Goal: Task Accomplishment & Management: Manage account settings

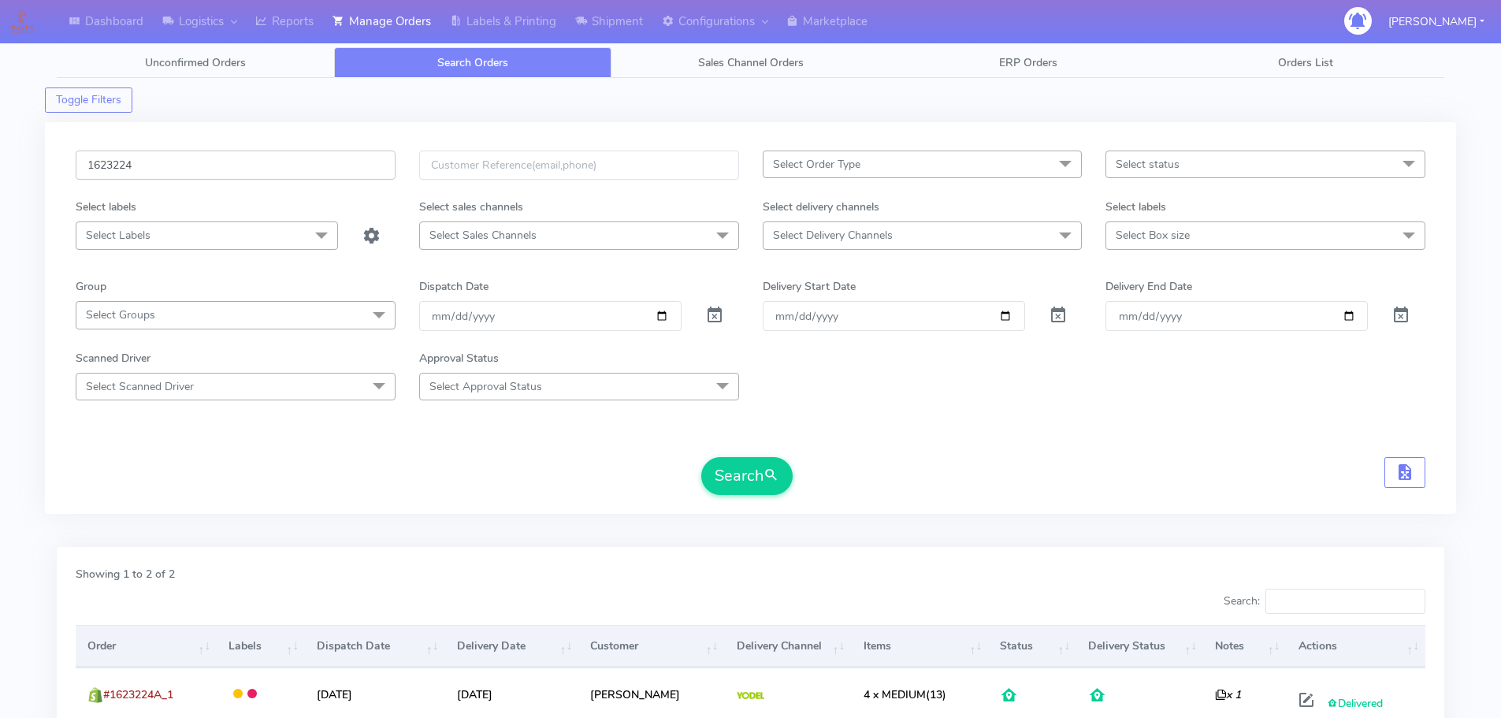
drag, startPoint x: 61, startPoint y: 168, endPoint x: 27, endPoint y: 162, distance: 34.3
click at [27, 163] on div "Dashboard Logistics London Logistics Reports Manage Orders Labels & Printing Sh…" at bounding box center [750, 444] width 1501 height 833
paste input "194"
type input "1619424"
click at [726, 477] on button "Search" at bounding box center [746, 476] width 91 height 38
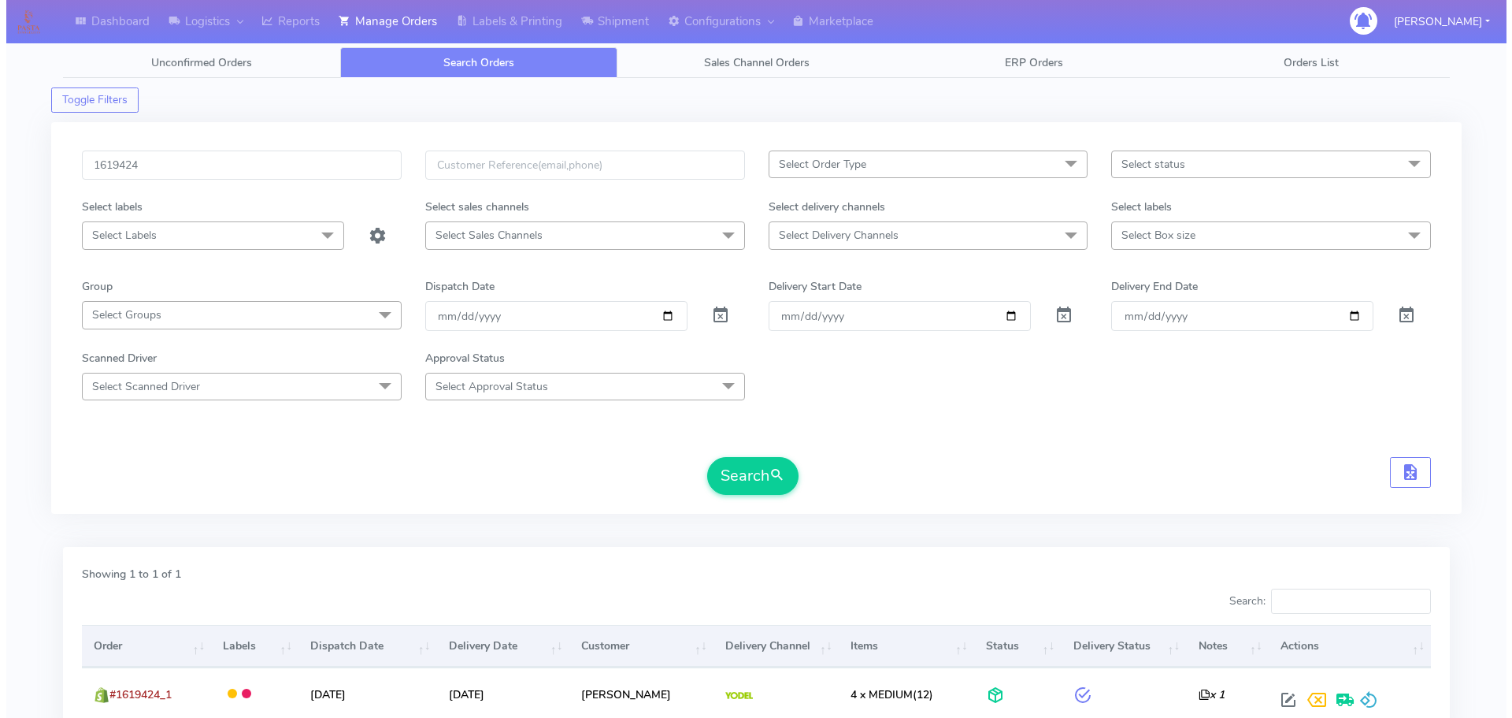
scroll to position [138, 0]
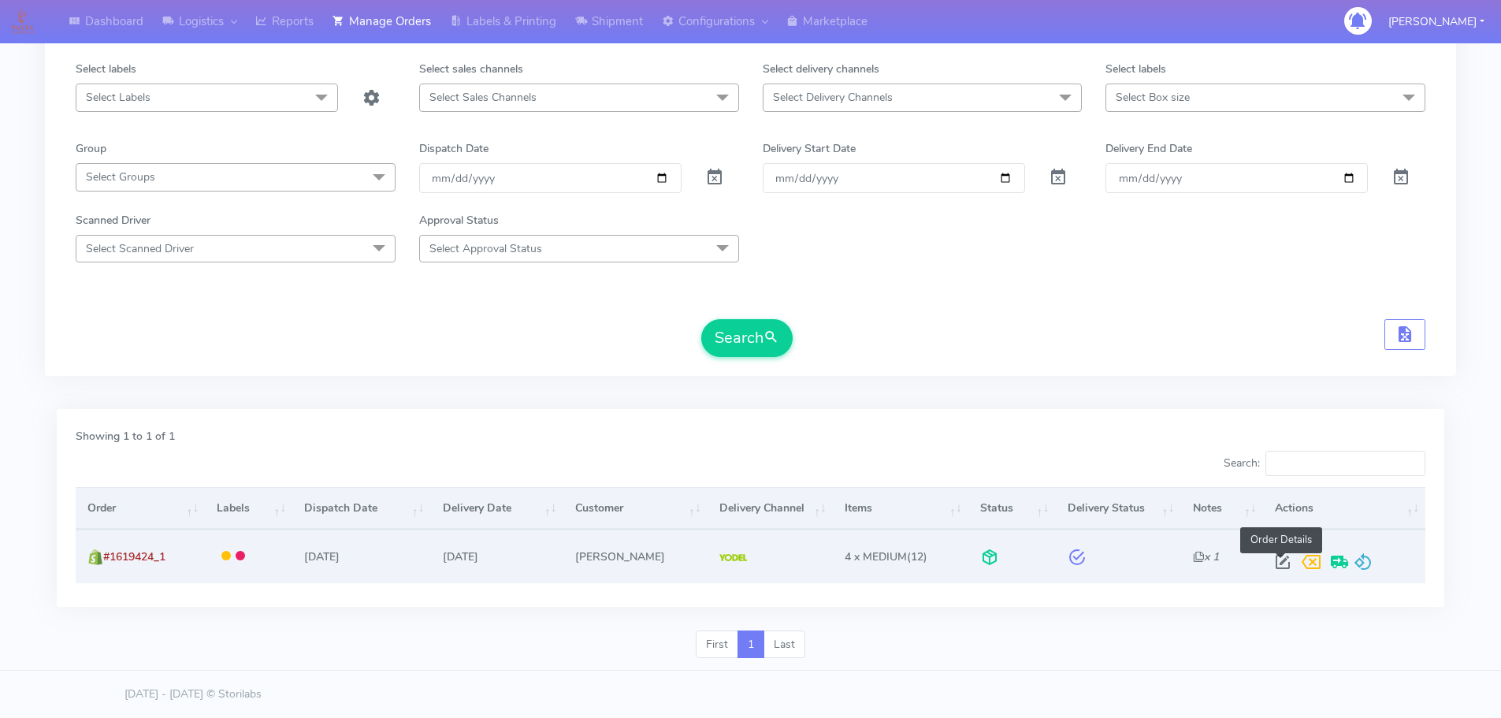
click at [1281, 561] on span at bounding box center [1282, 565] width 28 height 15
select select "5"
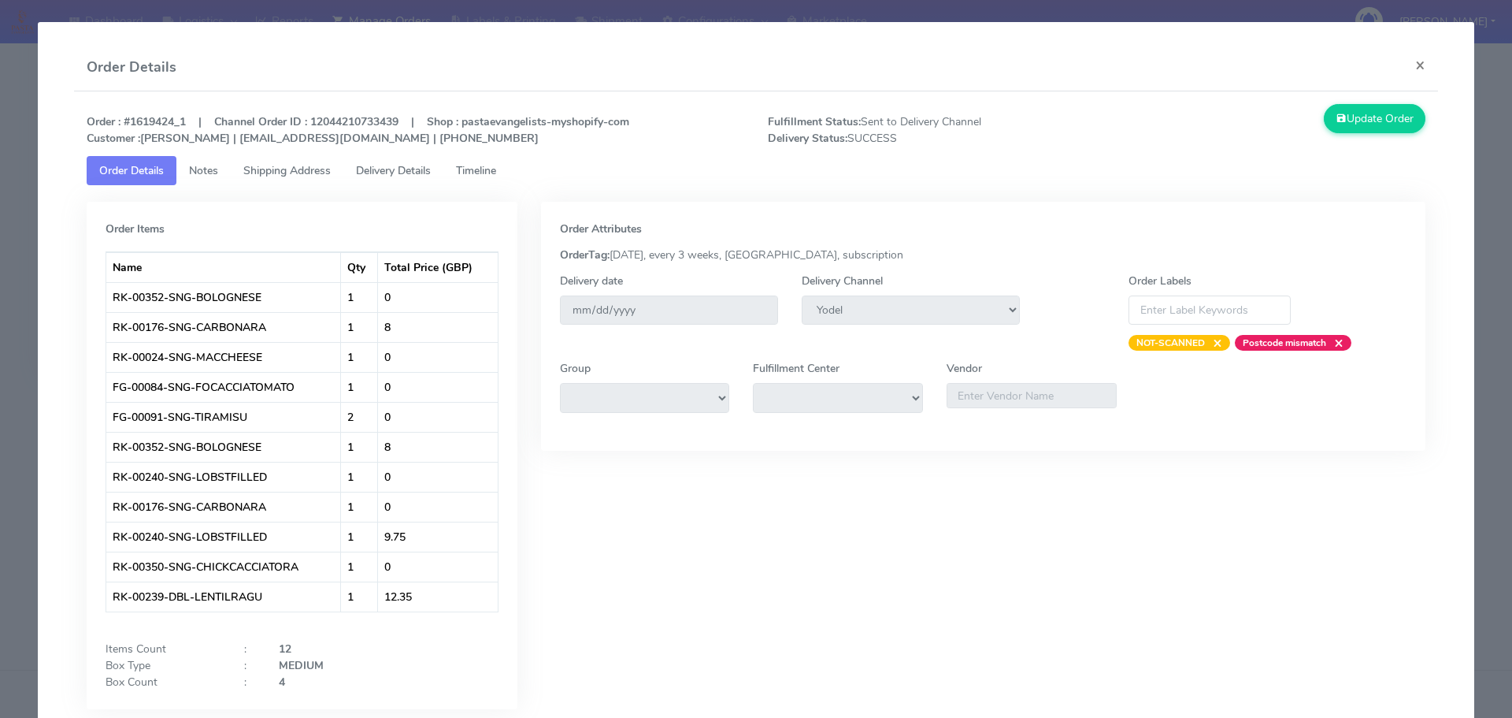
drag, startPoint x: 492, startPoint y: 172, endPoint x: 446, endPoint y: 180, distance: 46.4
click at [492, 172] on span "Timeline" at bounding box center [476, 170] width 40 height 15
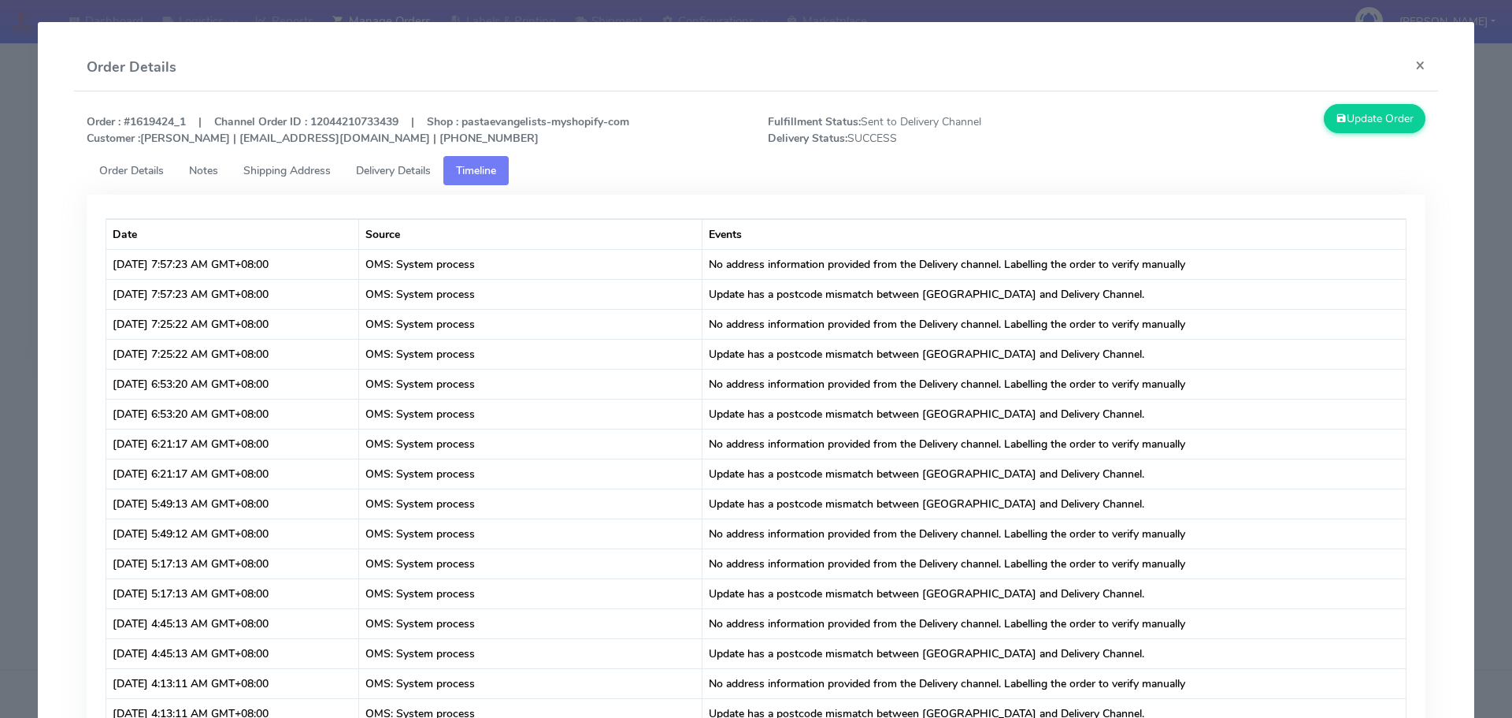
click at [401, 175] on span "Delivery Details" at bounding box center [393, 170] width 75 height 15
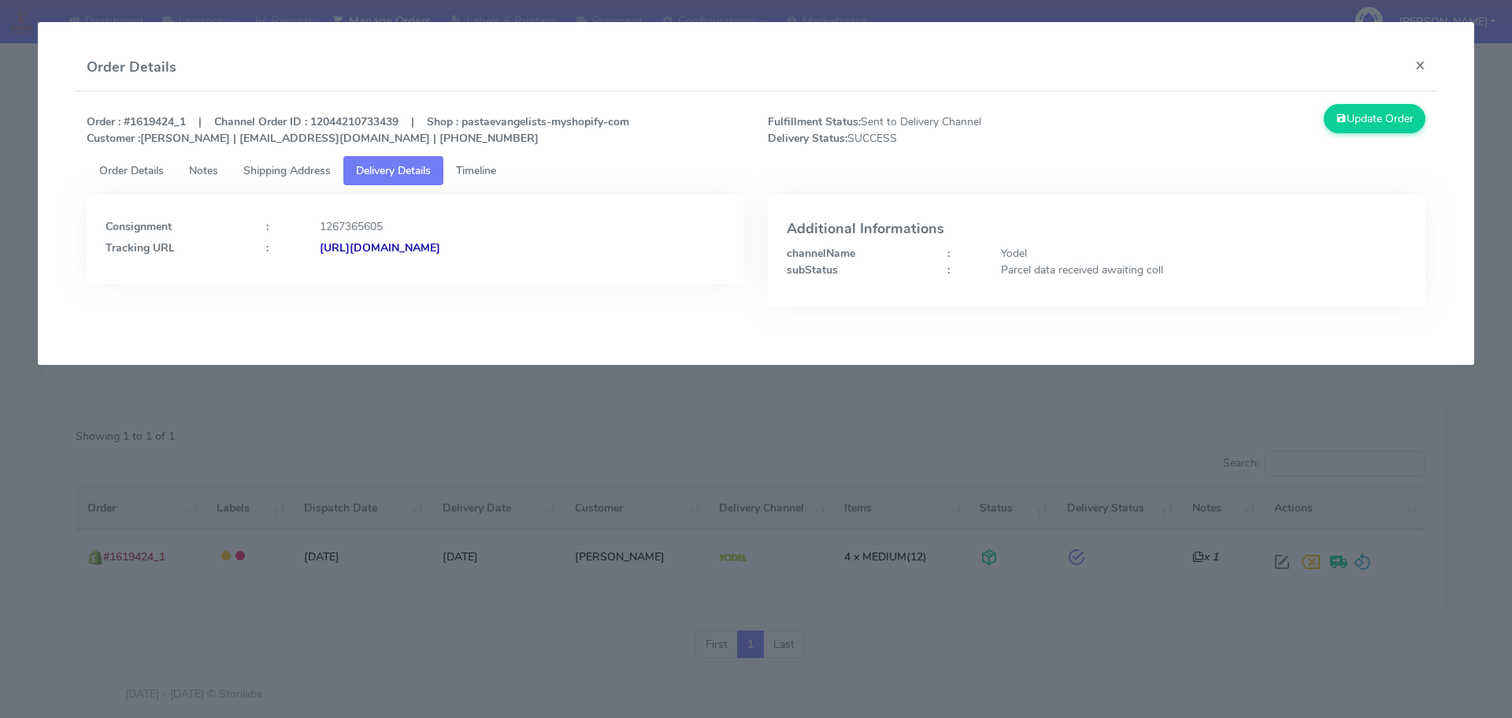
click at [493, 180] on link "Timeline" at bounding box center [475, 170] width 65 height 29
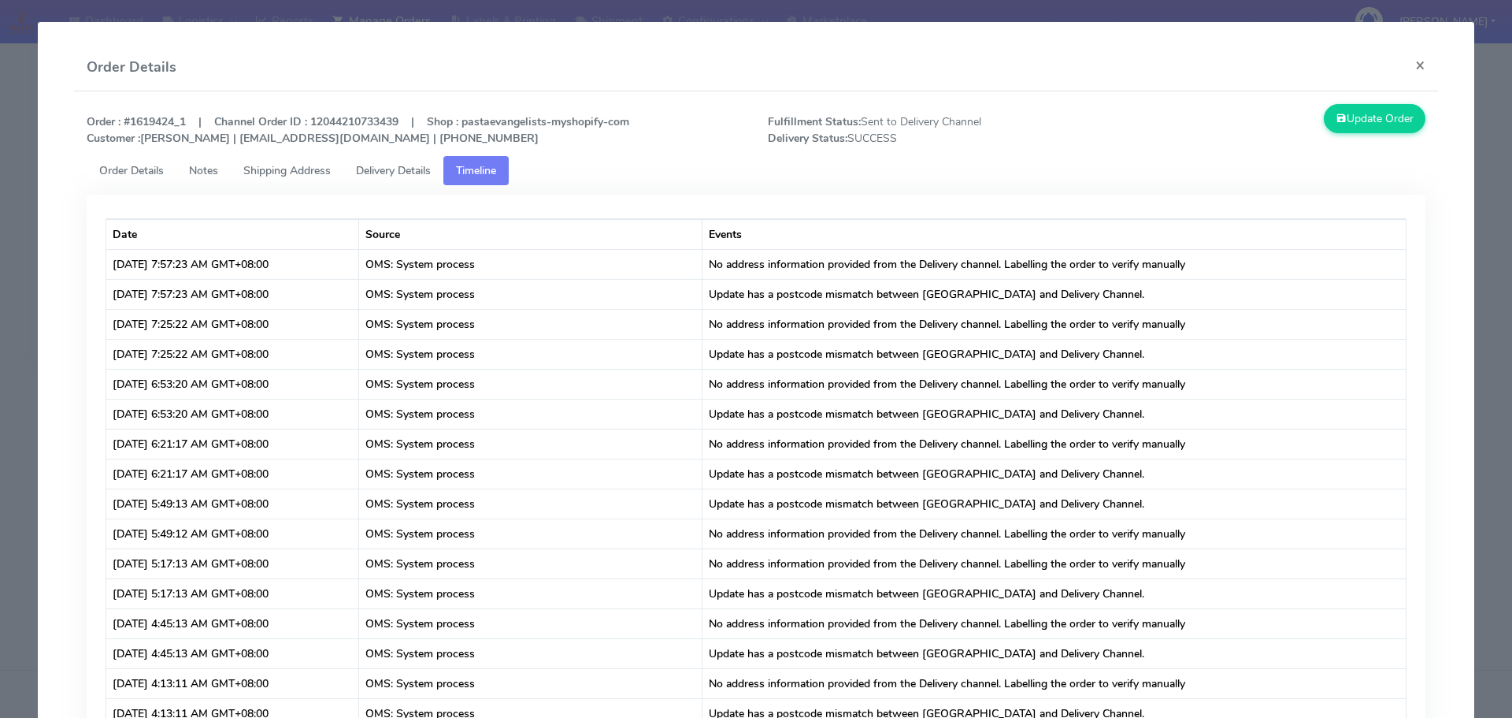
click at [399, 173] on span "Delivery Details" at bounding box center [393, 170] width 75 height 15
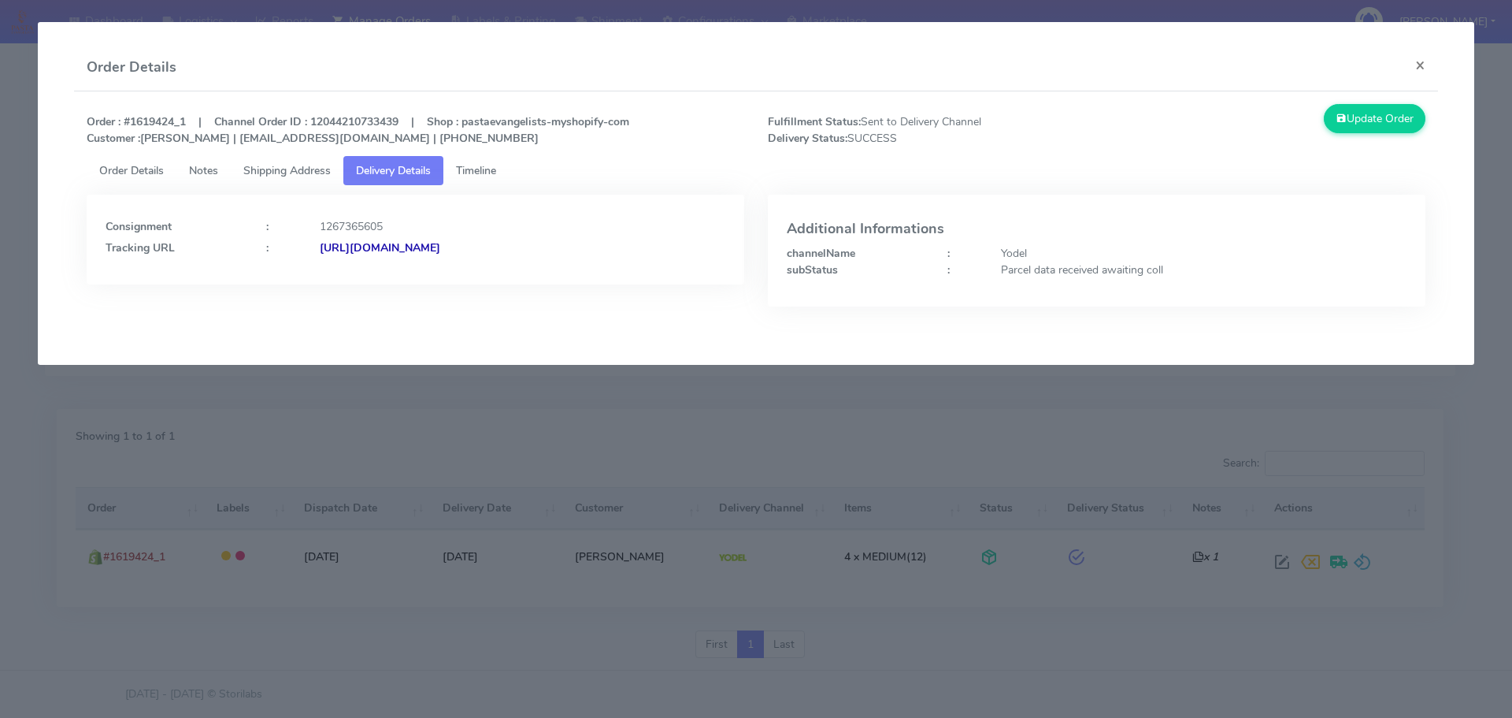
click at [440, 244] on strong "[URL][DOMAIN_NAME]" at bounding box center [380, 247] width 121 height 15
click at [280, 167] on span "Shipping Address" at bounding box center [286, 170] width 87 height 15
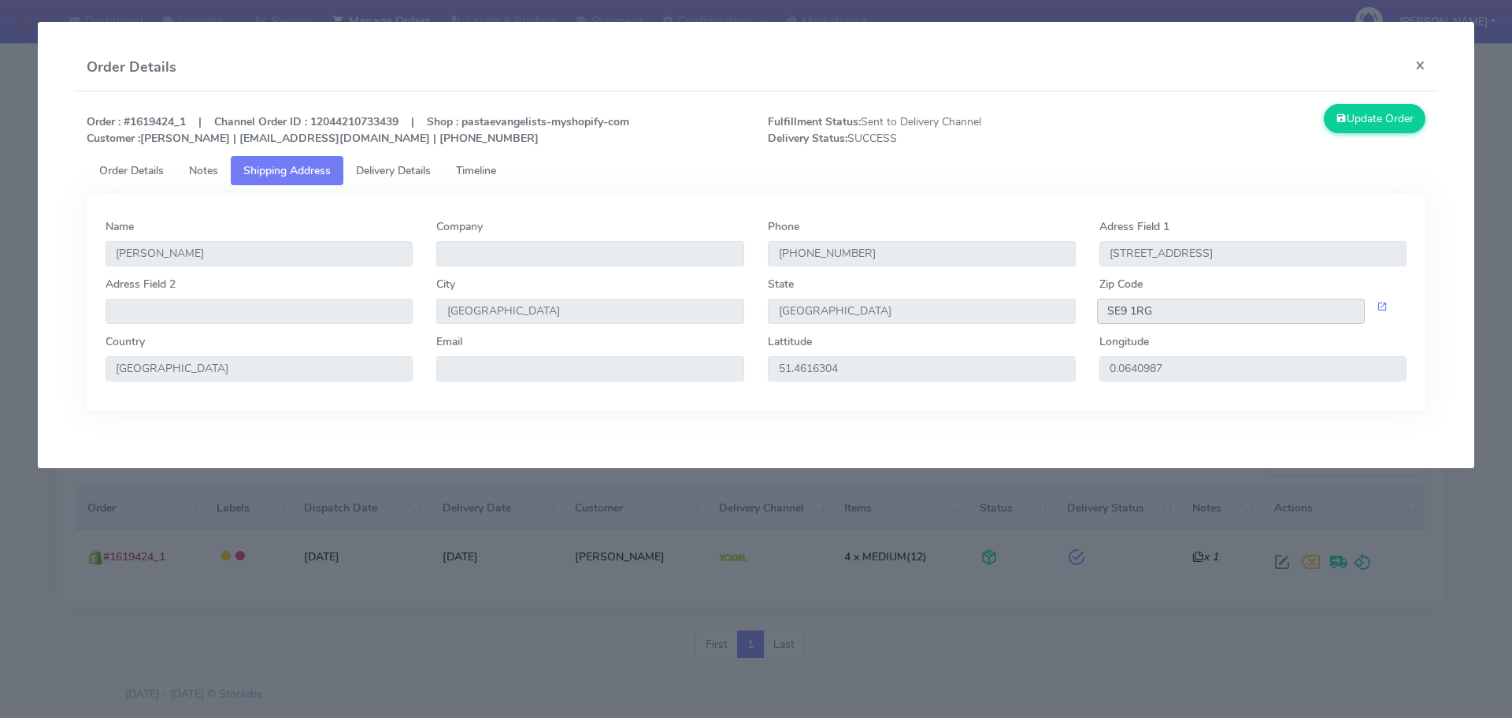
drag, startPoint x: 1188, startPoint y: 299, endPoint x: 1101, endPoint y: 352, distance: 101.5
click at [1041, 310] on div "Adress Field 2 City [GEOGRAPHIC_DATA] [GEOGRAPHIC_DATA] Zip Code SE9 1RG" at bounding box center [757, 305] width 1326 height 58
